Goal: Answer question/provide support: Share knowledge or assist other users

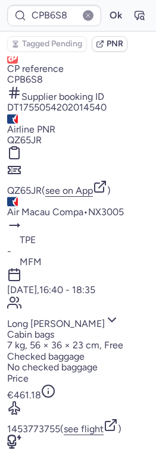
scroll to position [272, 0]
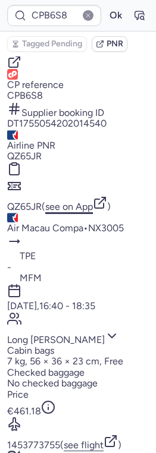
click at [88, 201] on button "see on App" at bounding box center [69, 206] width 48 height 11
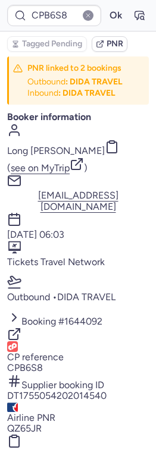
scroll to position [2, 0]
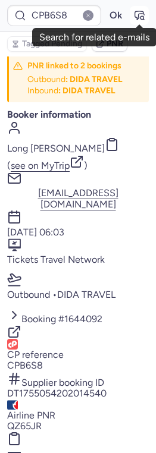
click at [140, 19] on icon "button" at bounding box center [139, 16] width 12 height 12
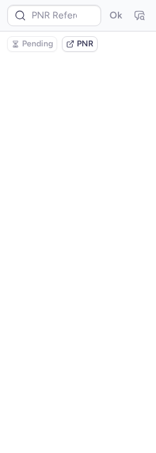
scroll to position [0, 0]
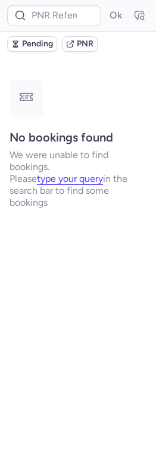
type input "CPB6S8"
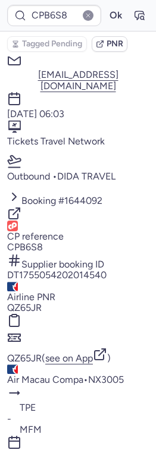
scroll to position [122, 0]
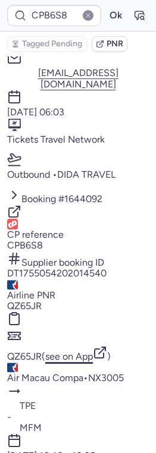
click at [78, 351] on button "see on App" at bounding box center [69, 356] width 48 height 11
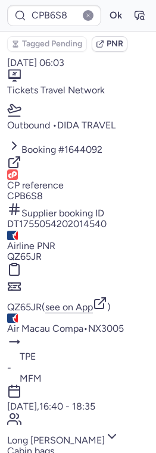
scroll to position [176, 0]
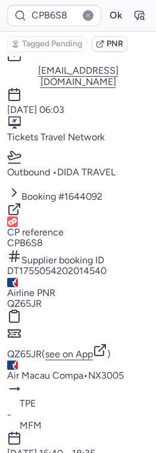
scroll to position [124, 0]
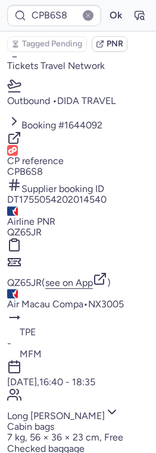
scroll to position [164, 0]
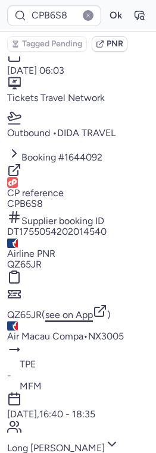
click at [81, 309] on button "see on App" at bounding box center [69, 314] width 48 height 11
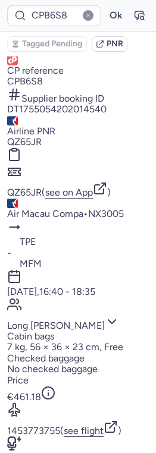
scroll to position [287, 0]
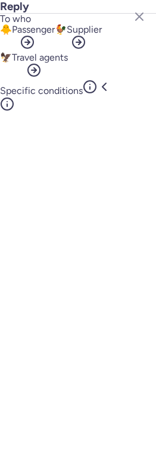
click at [43, 52] on button "🐥 Passenger" at bounding box center [27, 38] width 55 height 28
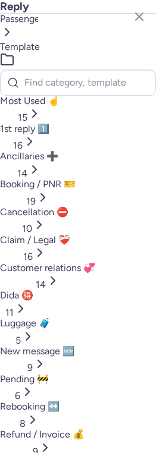
click at [33, 103] on span "Most Used ☝️" at bounding box center [29, 100] width 59 height 11
select select "en"
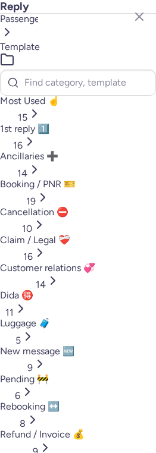
select select "en"
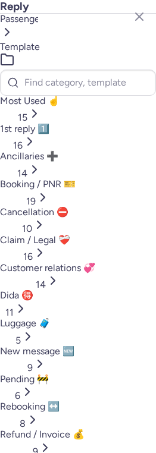
select select "en"
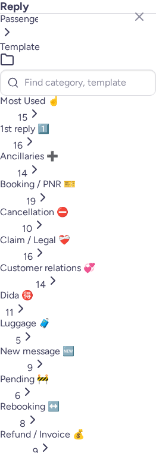
select select "en"
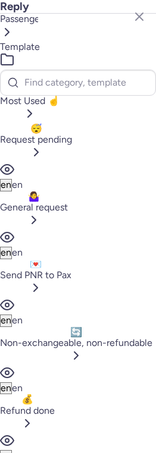
click at [33, 191] on button "🤷‍♀️ General request" at bounding box center [34, 210] width 68 height 39
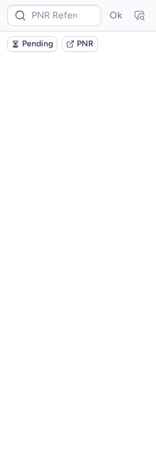
scroll to position [0, 0]
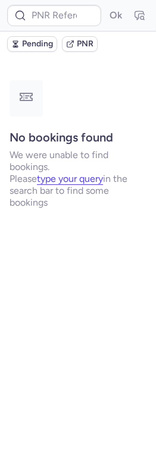
type input "CP4HH9"
type input "CPB6S8"
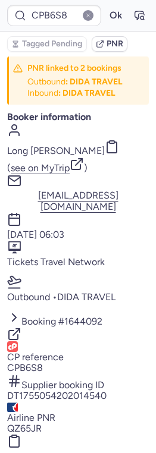
click at [34, 423] on button "QZ65JR" at bounding box center [24, 428] width 34 height 11
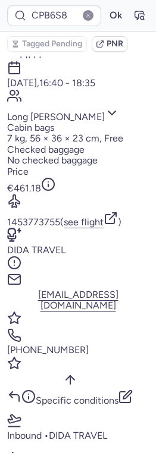
scroll to position [525, 0]
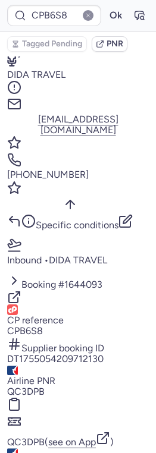
scroll to position [654, 0]
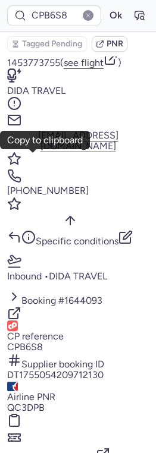
click at [29, 342] on button "CPB6S8" at bounding box center [25, 347] width 36 height 11
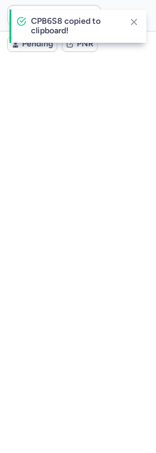
scroll to position [0, 0]
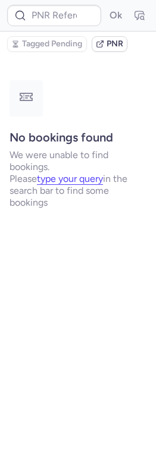
type input "CPB6S8"
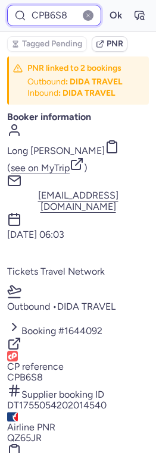
click at [53, 13] on input "CPB6S8" at bounding box center [54, 15] width 94 height 21
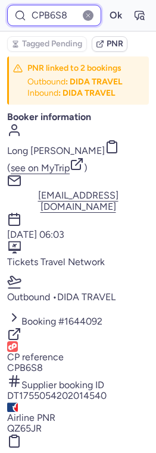
click at [53, 13] on input "CPB6S8" at bounding box center [54, 15] width 94 height 21
click at [106, 6] on button "Ok" at bounding box center [115, 15] width 19 height 19
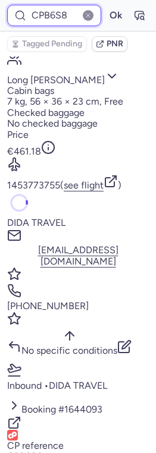
scroll to position [787, 0]
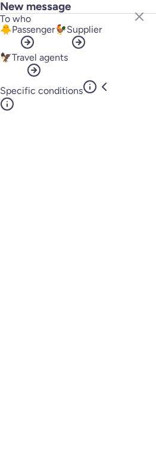
click at [55, 52] on button "🐥 Passenger" at bounding box center [27, 38] width 55 height 28
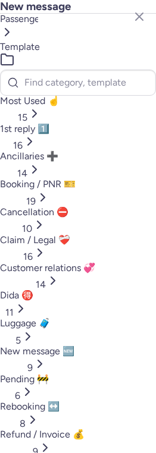
click at [59, 101] on span "Most Used ☝️" at bounding box center [29, 100] width 59 height 11
select select "en"
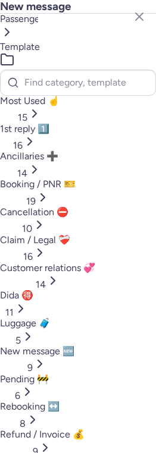
select select "en"
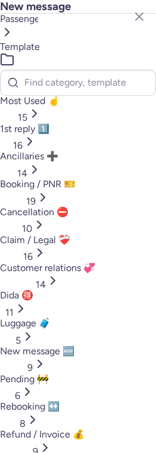
select select "en"
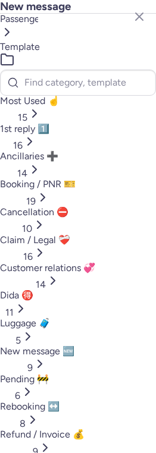
select select "en"
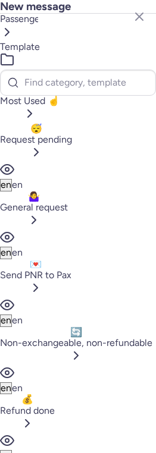
click at [56, 201] on span "General request" at bounding box center [34, 206] width 68 height 11
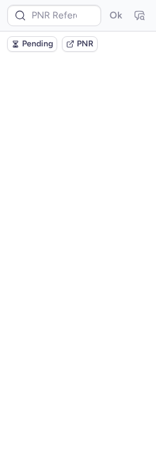
scroll to position [0, 0]
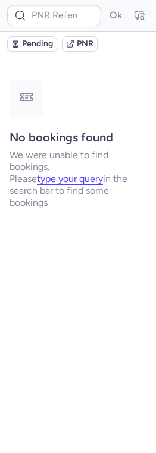
type input "CPB6S8"
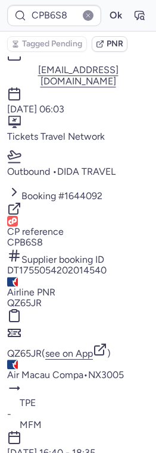
scroll to position [126, 0]
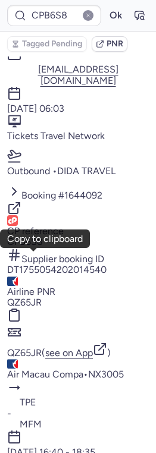
click at [32, 297] on button "QZ65JR" at bounding box center [24, 302] width 34 height 11
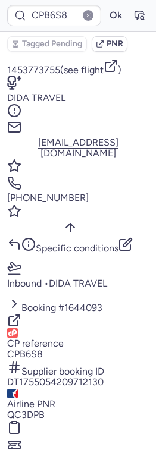
scroll to position [738, 0]
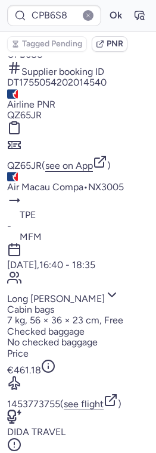
scroll to position [312, 0]
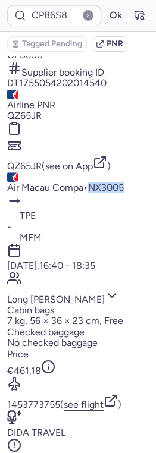
drag, startPoint x: 29, startPoint y: 126, endPoint x: 69, endPoint y: 127, distance: 40.4
click at [69, 172] on div "Air Macau Company • NX3005" at bounding box center [77, 182] width 141 height 21
copy button "NX3005"
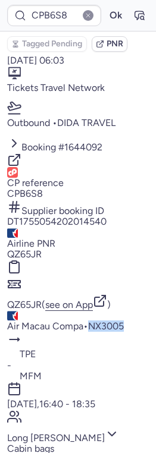
scroll to position [177, 0]
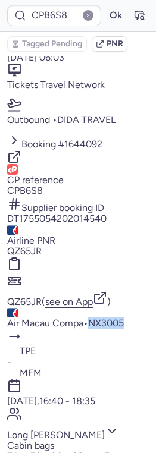
click at [28, 246] on button "QZ65JR" at bounding box center [24, 251] width 34 height 11
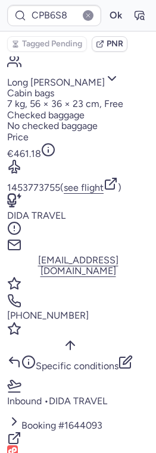
scroll to position [530, 0]
click at [131, 354] on icon "button" at bounding box center [125, 361] width 14 height 14
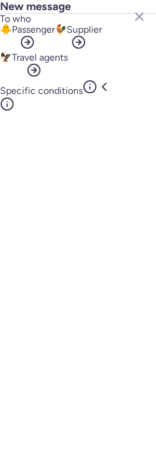
click at [87, 52] on button "🐓 Supplier" at bounding box center [78, 38] width 47 height 28
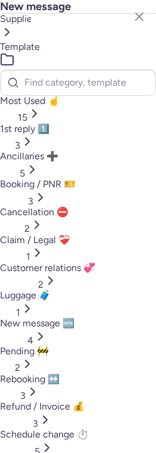
click at [59, 98] on button "Most Used ☝️ 15" at bounding box center [29, 110] width 59 height 28
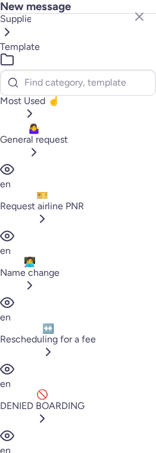
click at [61, 134] on div "General request" at bounding box center [34, 148] width 68 height 28
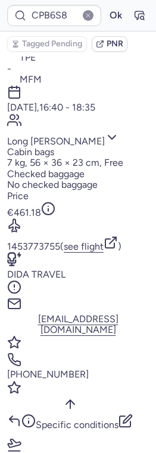
scroll to position [473, 0]
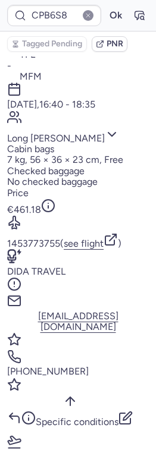
click at [143, 394] on div "Specific conditions" at bounding box center [77, 411] width 141 height 34
click at [131, 412] on icon "button" at bounding box center [127, 416] width 8 height 8
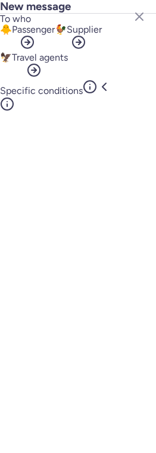
click at [55, 52] on button "🐥 Passenger" at bounding box center [27, 38] width 55 height 28
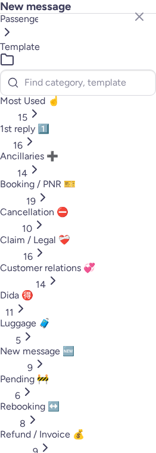
click at [76, 50] on li "Template" at bounding box center [78, 47] width 156 height 11
click at [27, 53] on ol "Passenger Template" at bounding box center [78, 33] width 156 height 39
click at [28, 24] on span "Passenger" at bounding box center [21, 19] width 43 height 11
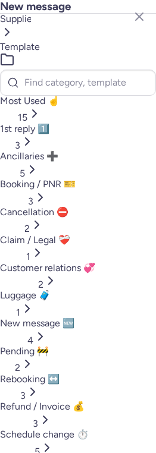
click at [48, 108] on button "Most Used ☝️ 15" at bounding box center [29, 110] width 59 height 28
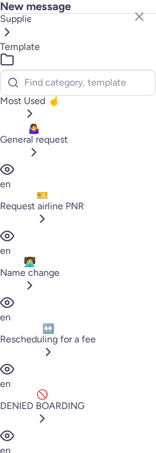
click at [48, 134] on span "General request" at bounding box center [34, 139] width 68 height 11
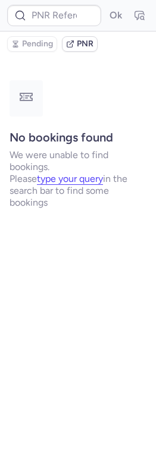
scroll to position [0, 0]
type input "CPB6S8"
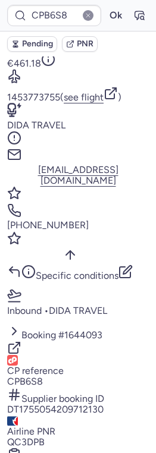
scroll to position [788, 0]
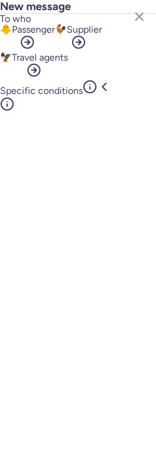
click at [102, 52] on button "🐓 Supplier" at bounding box center [78, 38] width 47 height 28
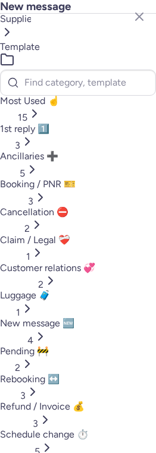
click at [59, 96] on span "Most Used ☝️" at bounding box center [29, 100] width 59 height 11
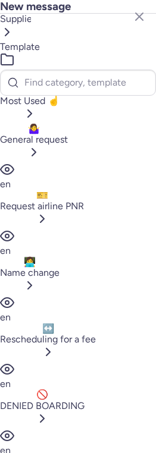
click at [56, 134] on div "General request" at bounding box center [34, 148] width 68 height 28
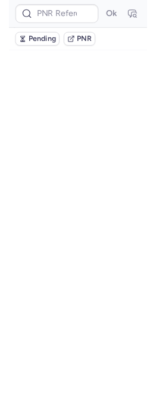
scroll to position [0, 0]
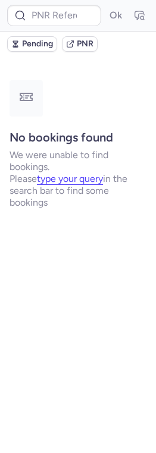
type input "CPB6S8"
type input "CPCEKM"
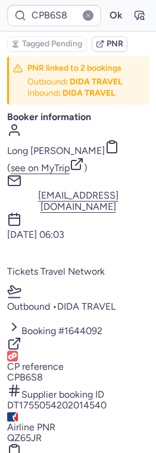
type input "CPBM9G"
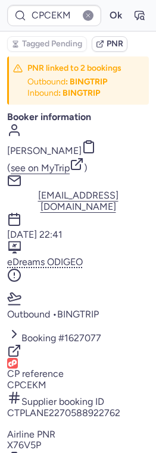
type input "10812520410364"
